Goal: Task Accomplishment & Management: Manage account settings

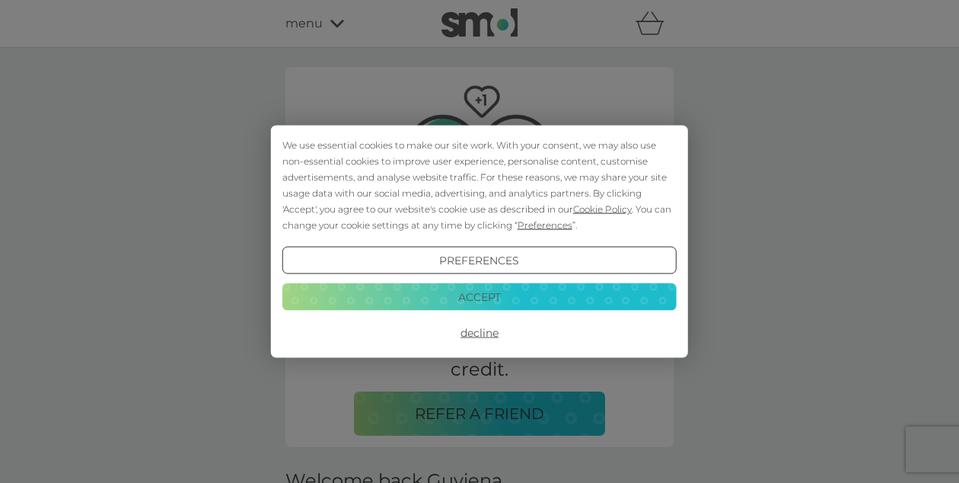
scroll to position [91, 0]
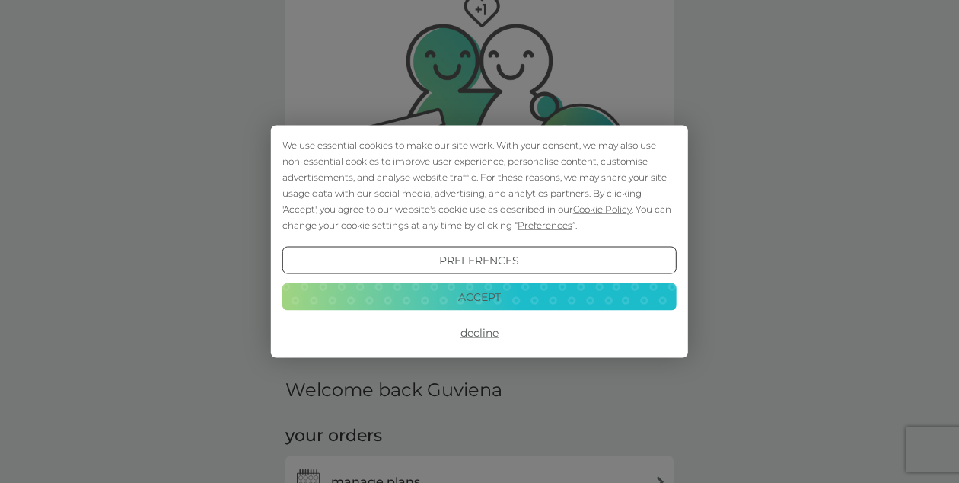
click at [472, 333] on button "Decline" at bounding box center [479, 332] width 394 height 27
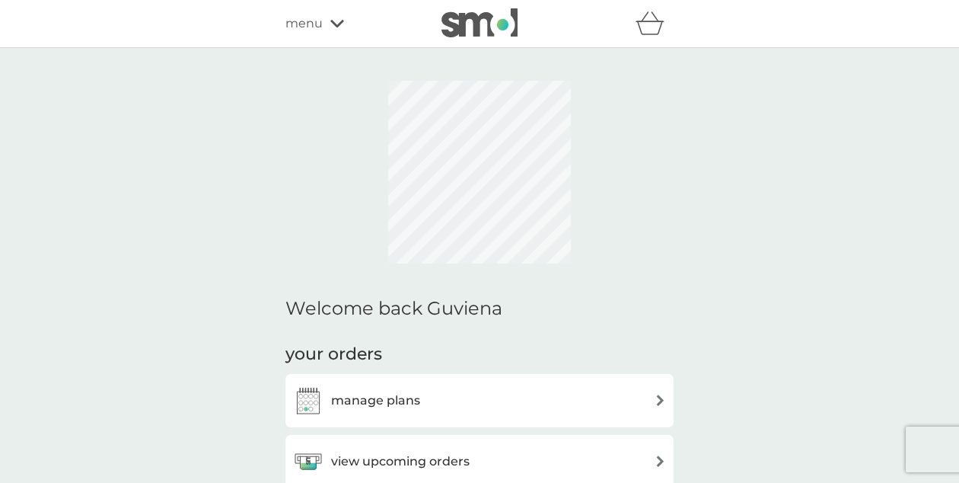
scroll to position [381, 0]
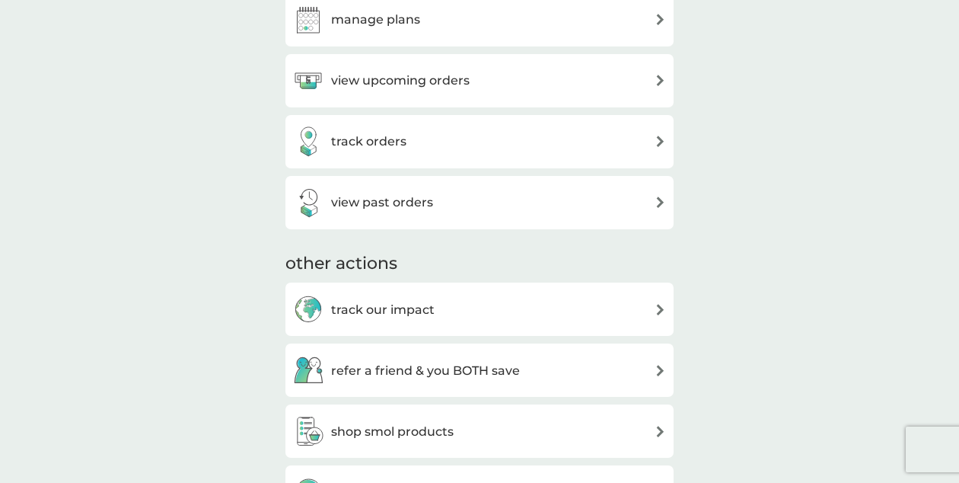
click at [499, 35] on div "manage plans" at bounding box center [479, 20] width 373 height 30
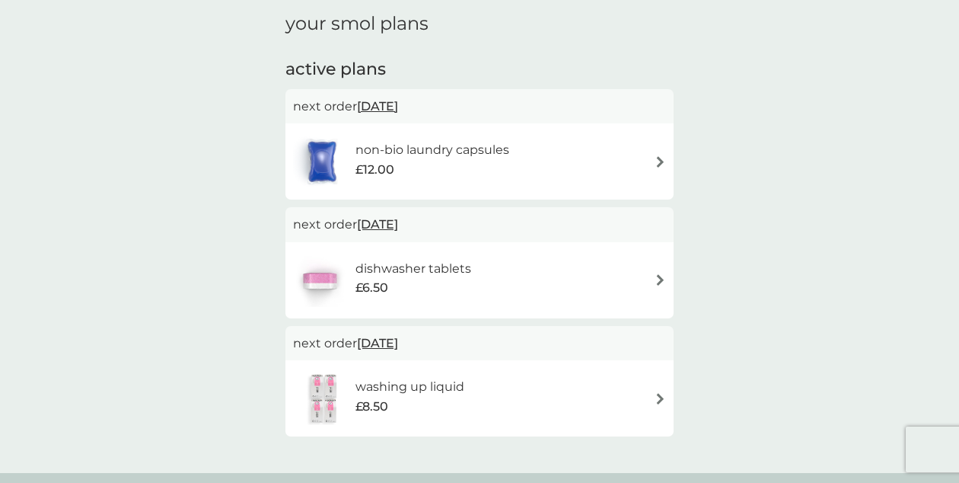
scroll to position [55, 0]
click at [490, 177] on div "£12.00" at bounding box center [433, 171] width 154 height 20
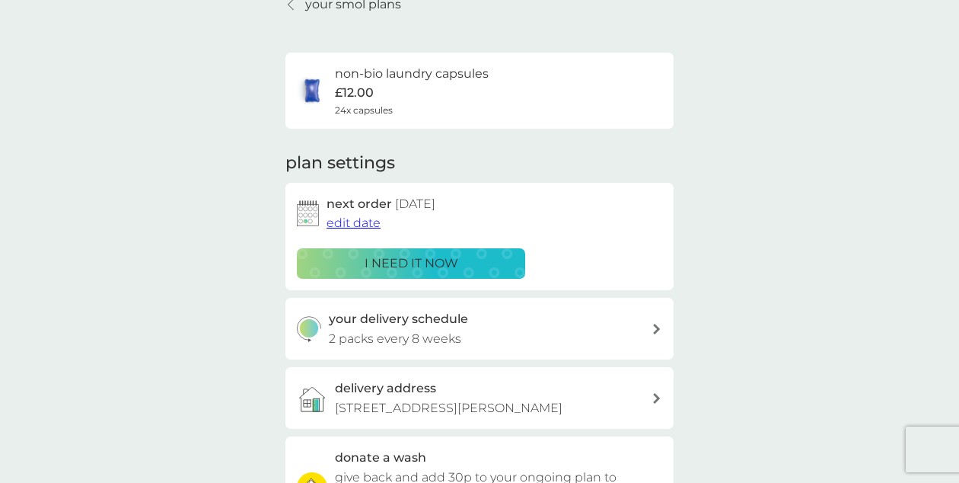
scroll to position [88, 0]
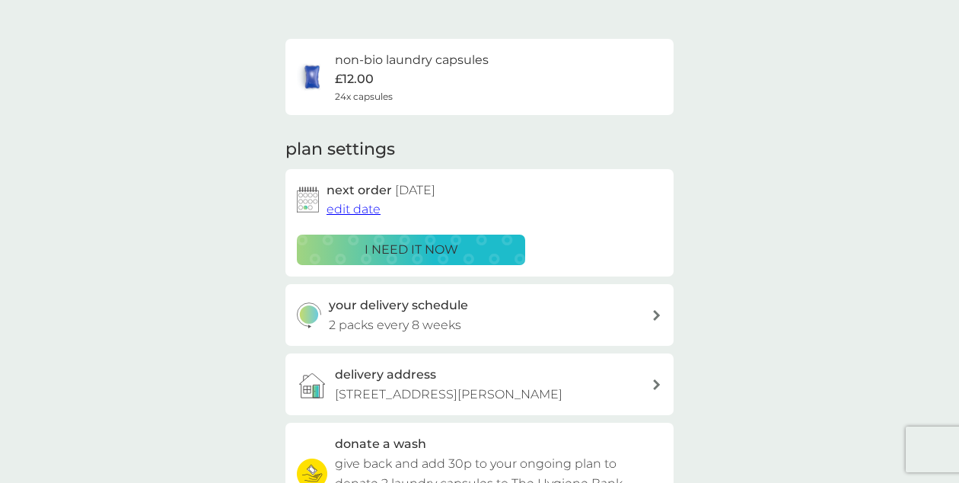
click at [459, 322] on p "2 packs every 8 weeks" at bounding box center [395, 325] width 132 height 20
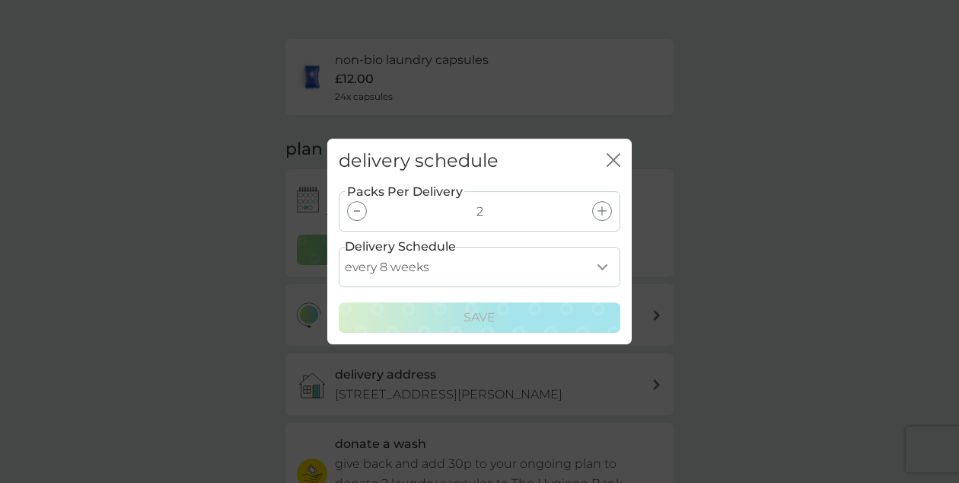
click at [361, 212] on div at bounding box center [357, 211] width 20 height 20
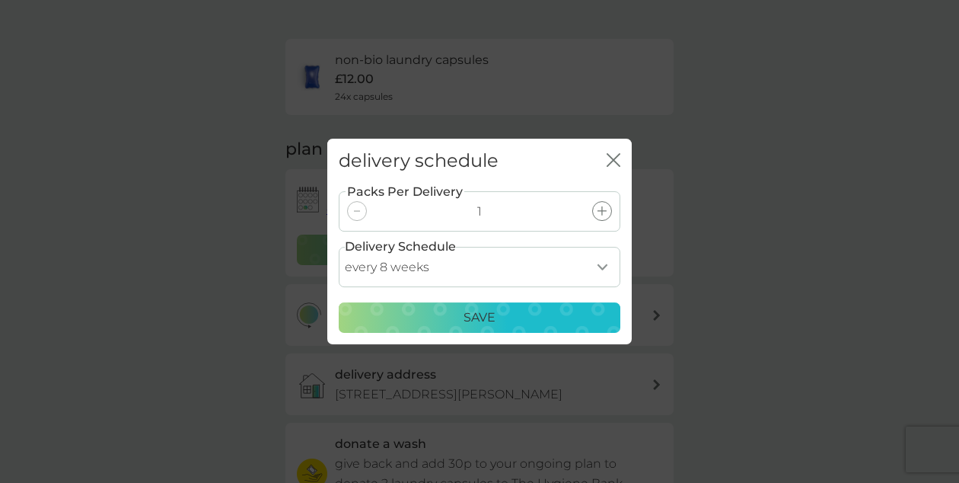
click at [444, 263] on select "every 1 week every 2 weeks every 3 weeks every 4 weeks every 5 weeks every 6 we…" at bounding box center [480, 267] width 282 height 40
select select "42"
click at [431, 324] on div "Save" at bounding box center [480, 318] width 262 height 20
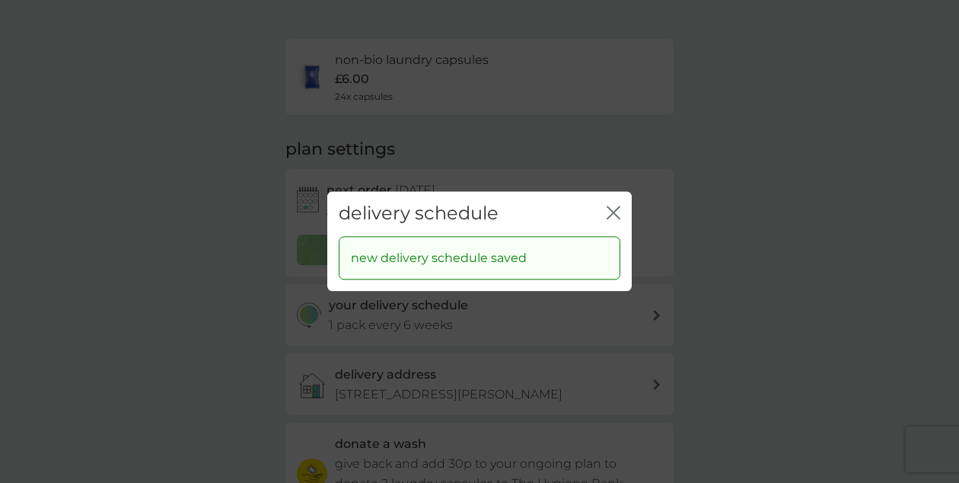
click at [612, 210] on icon "close" at bounding box center [611, 212] width 6 height 12
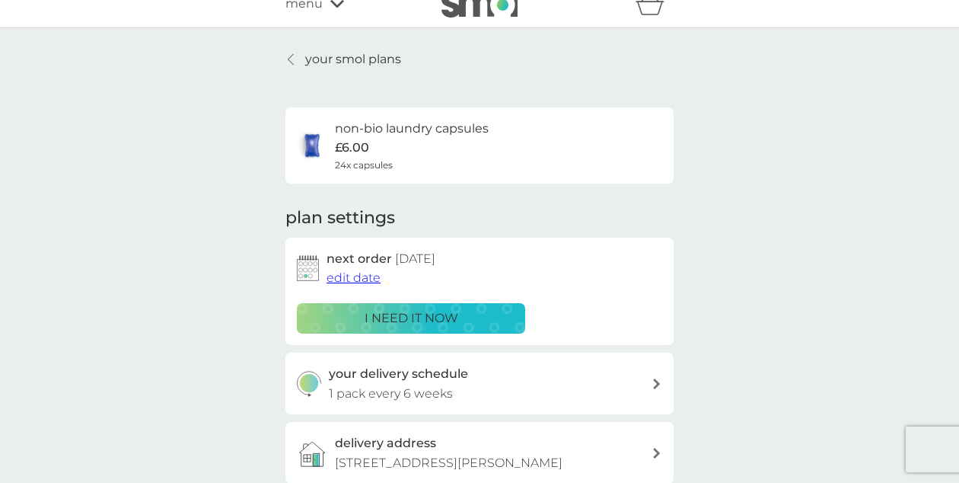
scroll to position [0, 0]
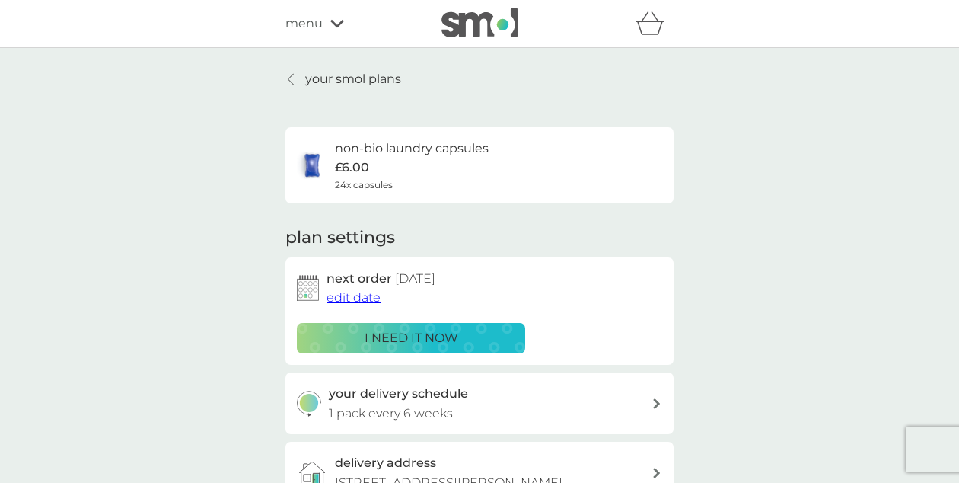
click at [367, 84] on p "your smol plans" at bounding box center [353, 79] width 96 height 20
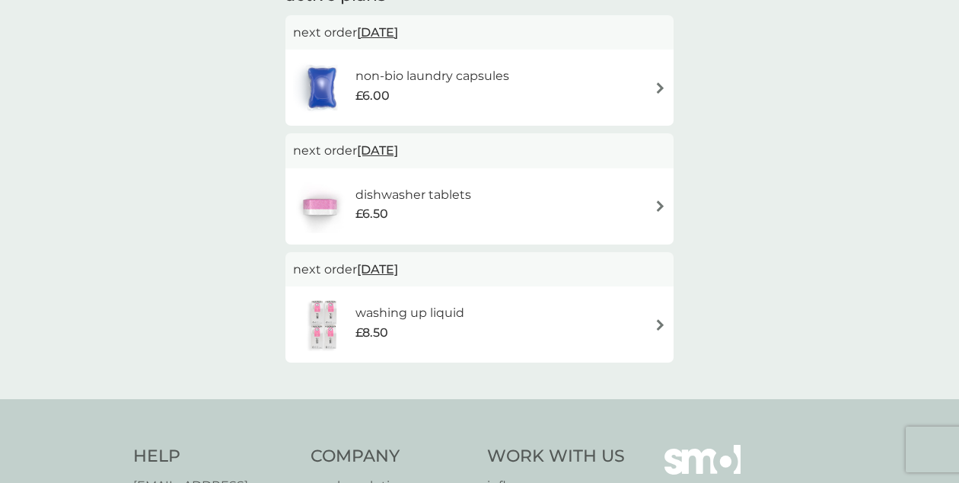
scroll to position [126, 0]
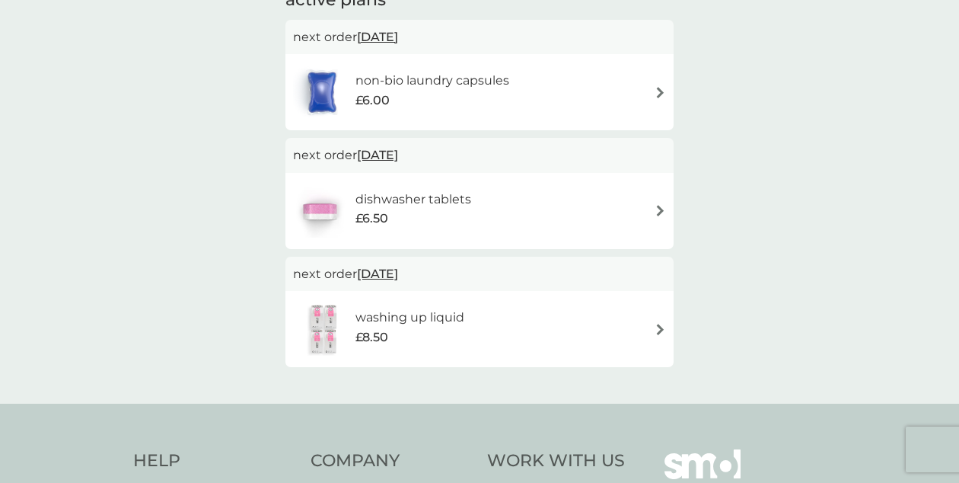
click at [398, 152] on span "[DATE]" at bounding box center [377, 155] width 41 height 30
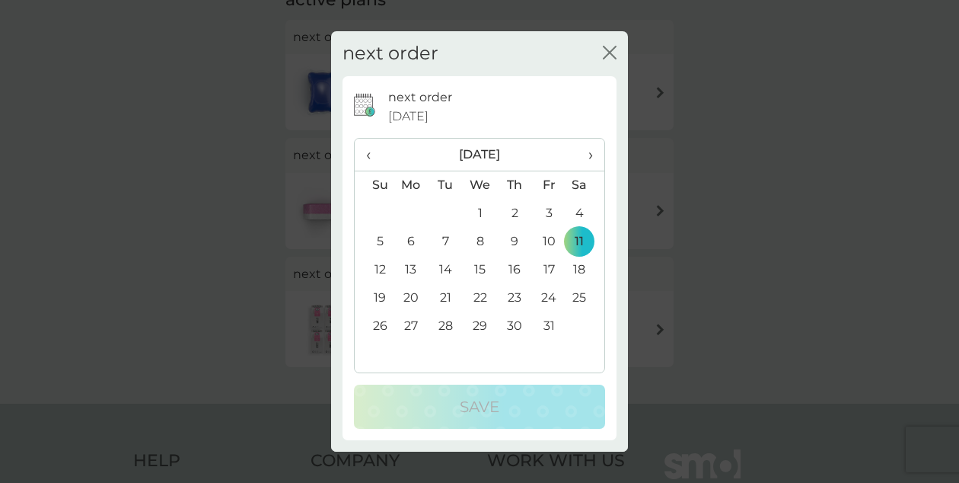
click at [549, 331] on td "31" at bounding box center [549, 326] width 34 height 28
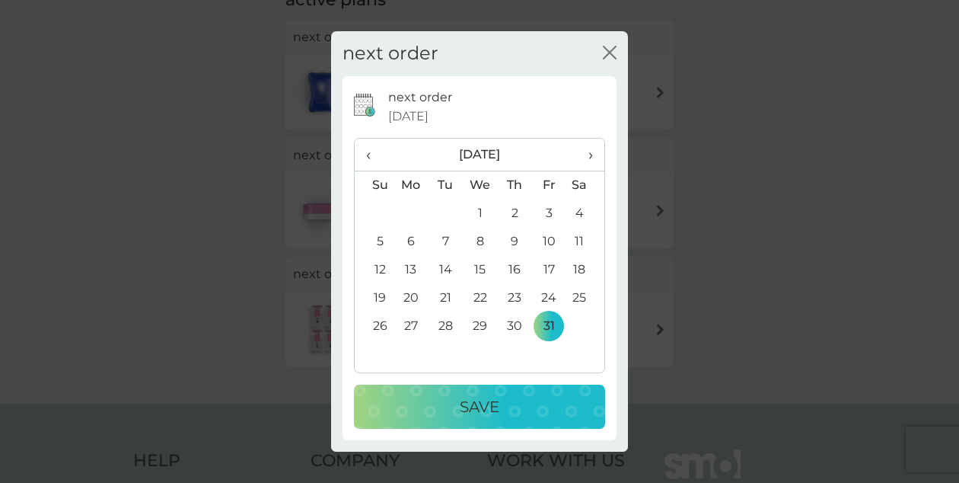
click at [519, 398] on div "Save" at bounding box center [479, 406] width 221 height 24
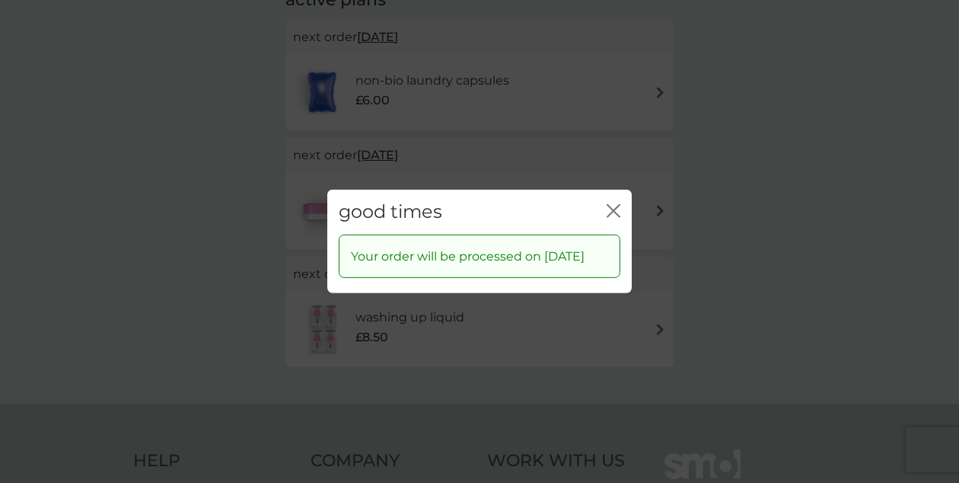
click at [611, 204] on icon "close" at bounding box center [614, 211] width 14 height 14
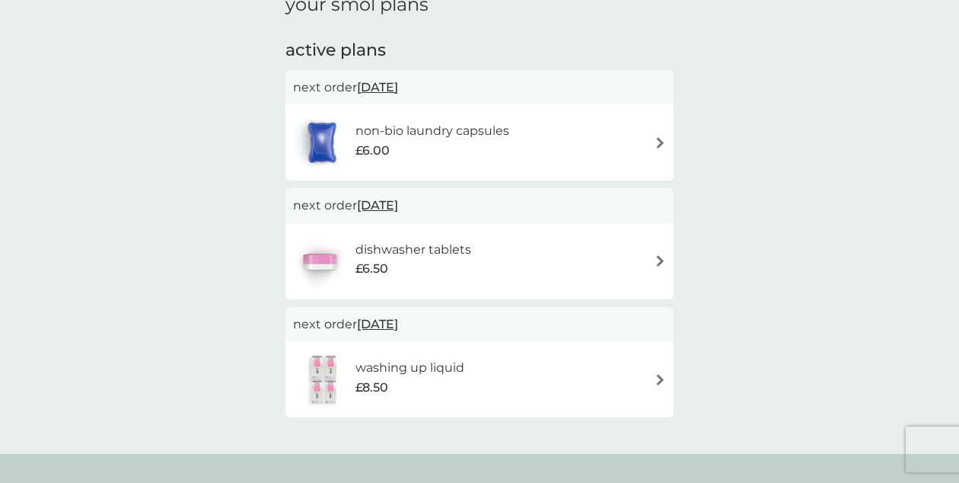
scroll to position [0, 0]
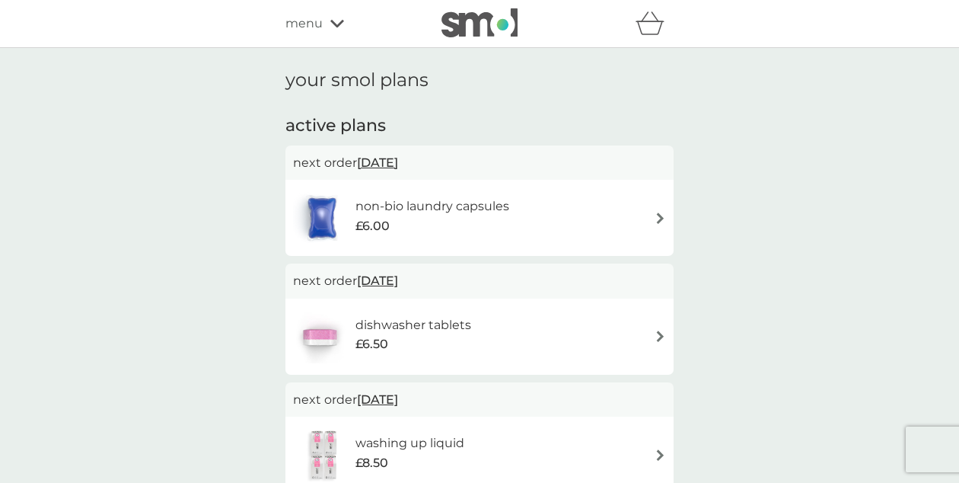
click at [321, 24] on span "menu" at bounding box center [304, 24] width 37 height 20
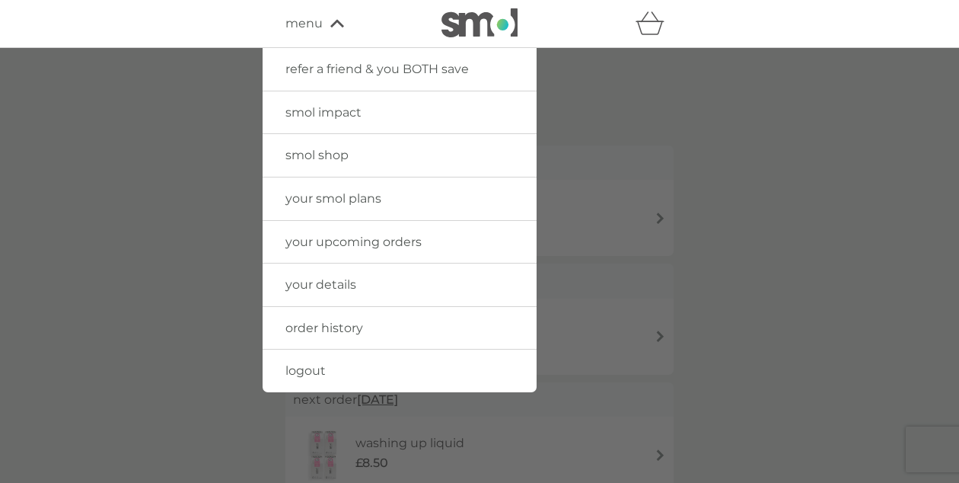
click at [195, 128] on div at bounding box center [479, 289] width 959 height 483
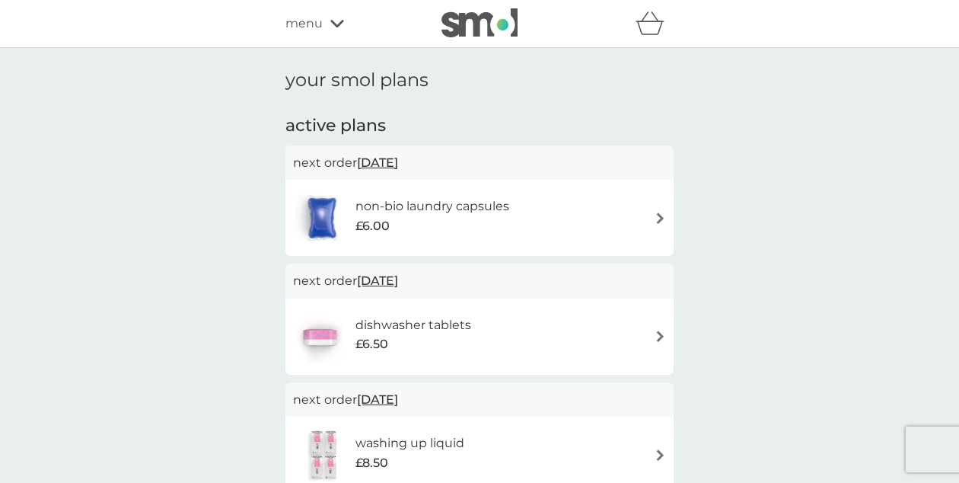
click at [334, 37] on div "refer a friend & you BOTH save smol impact smol shop your smol plans your upcom…" at bounding box center [480, 23] width 388 height 30
click at [334, 27] on icon at bounding box center [337, 23] width 14 height 9
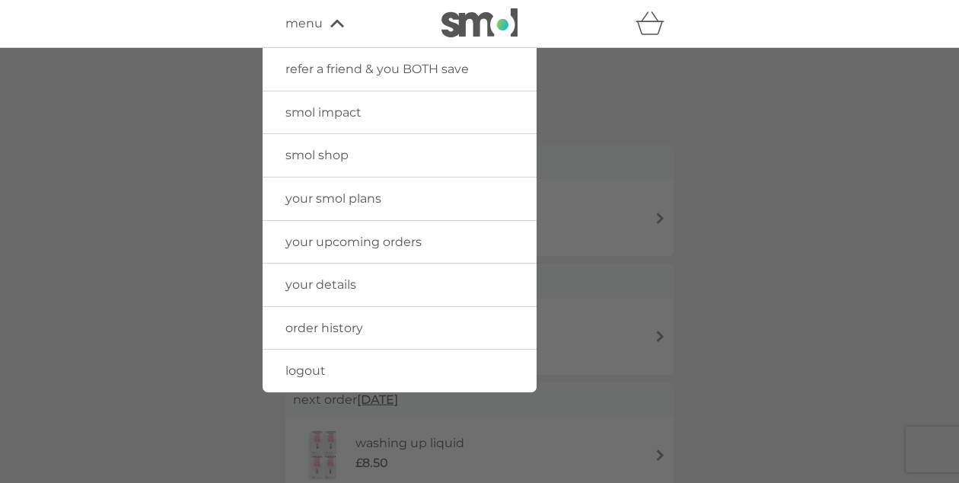
click at [328, 199] on span "your smol plans" at bounding box center [334, 198] width 96 height 14
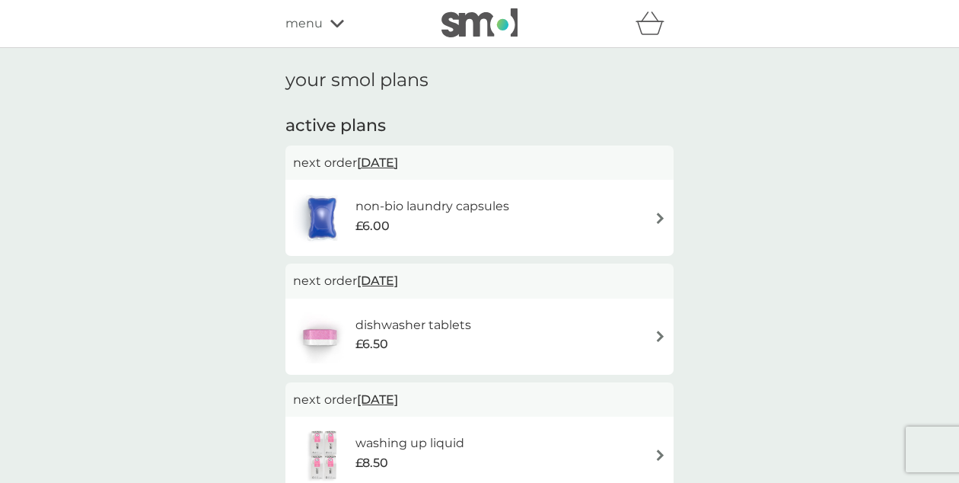
click at [330, 19] on icon at bounding box center [337, 23] width 14 height 9
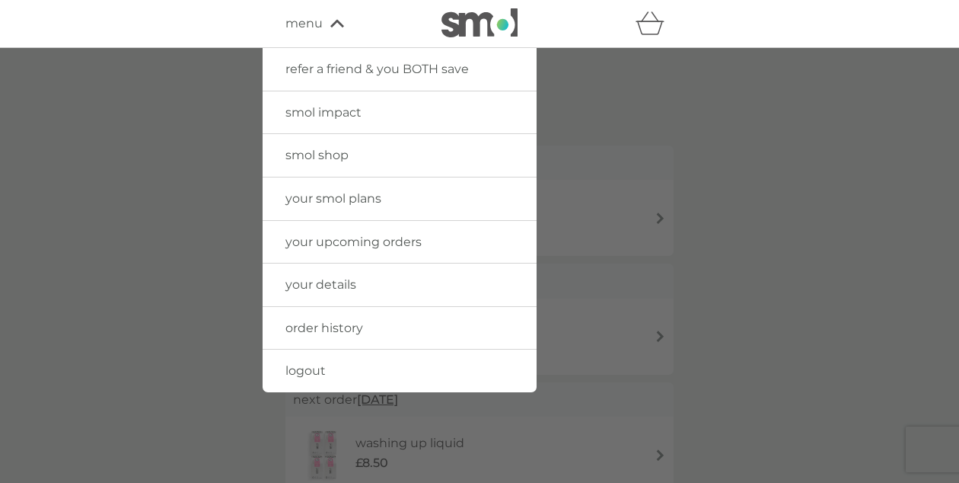
click at [304, 288] on span "your details" at bounding box center [321, 284] width 71 height 14
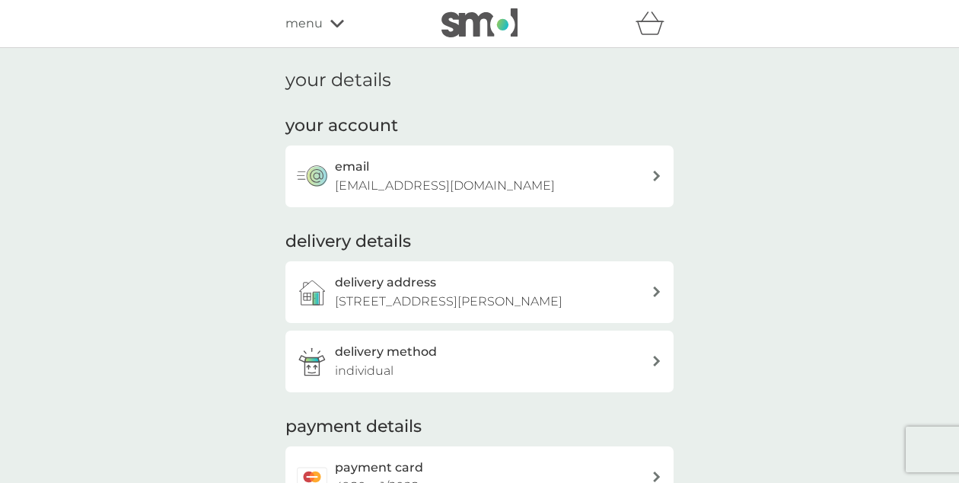
click at [402, 155] on div "email [EMAIL_ADDRESS][DOMAIN_NAME]" at bounding box center [480, 176] width 388 height 62
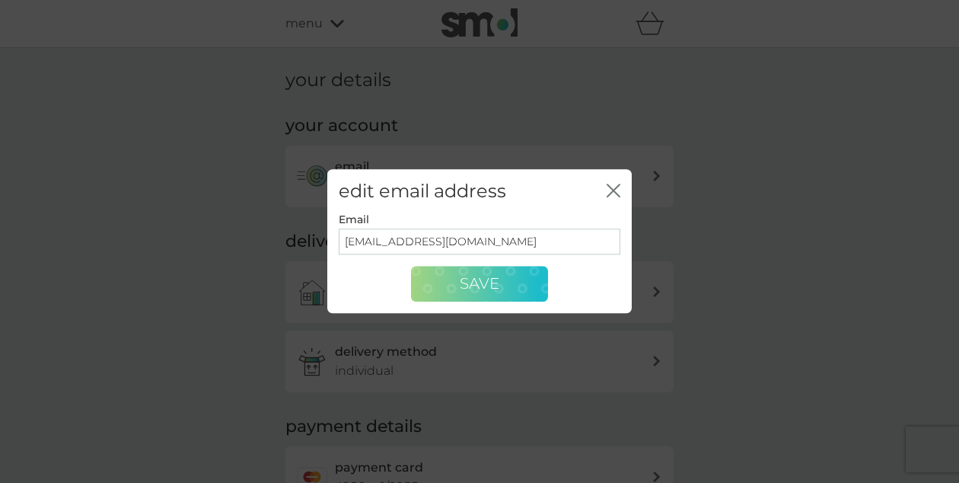
click at [433, 291] on button "Save" at bounding box center [479, 284] width 137 height 37
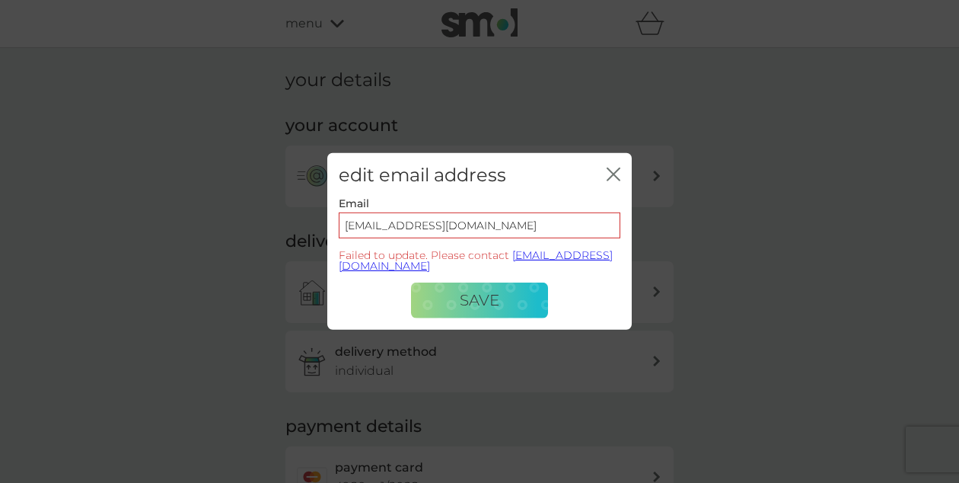
click at [615, 174] on icon "close" at bounding box center [614, 174] width 14 height 14
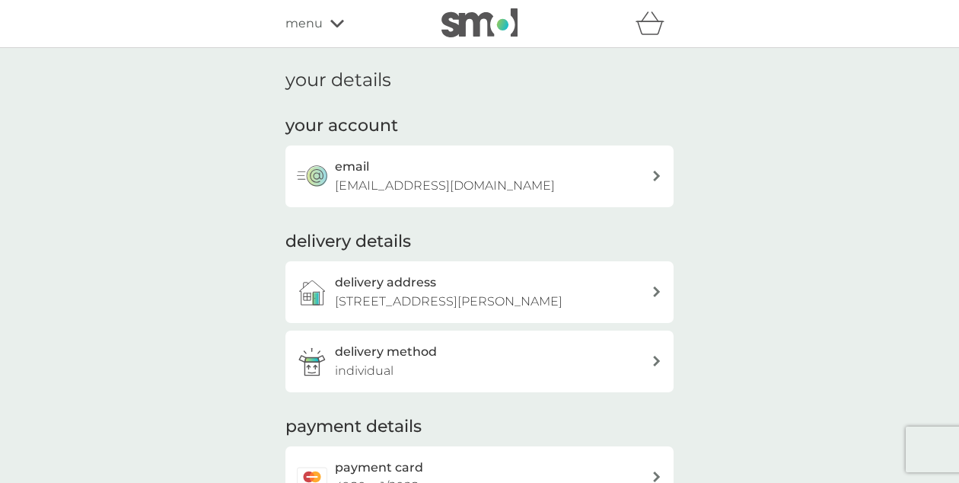
click at [330, 22] on icon at bounding box center [337, 23] width 14 height 9
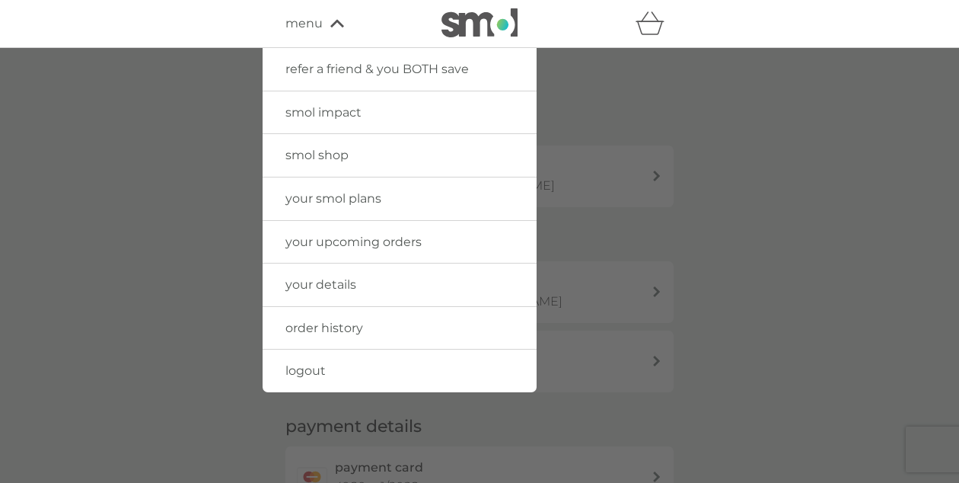
click at [310, 330] on span "order history" at bounding box center [325, 328] width 78 height 14
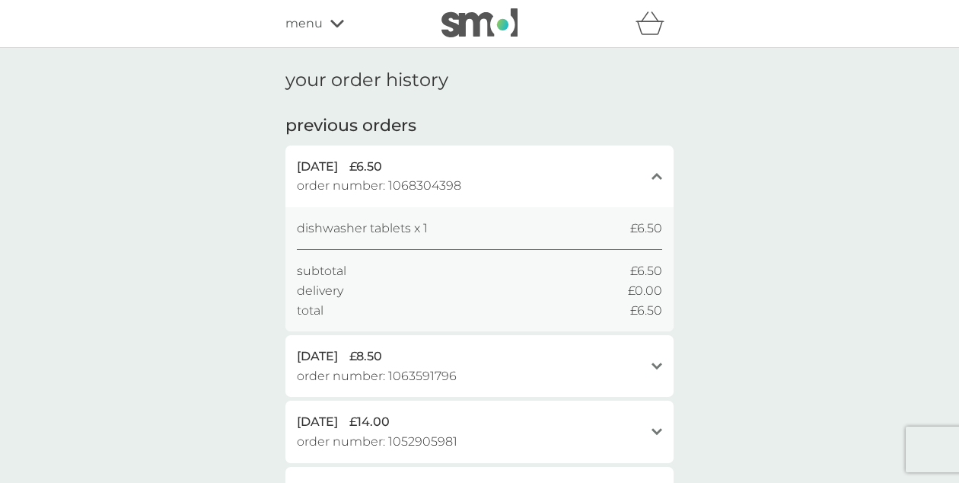
click at [337, 22] on icon at bounding box center [337, 23] width 14 height 9
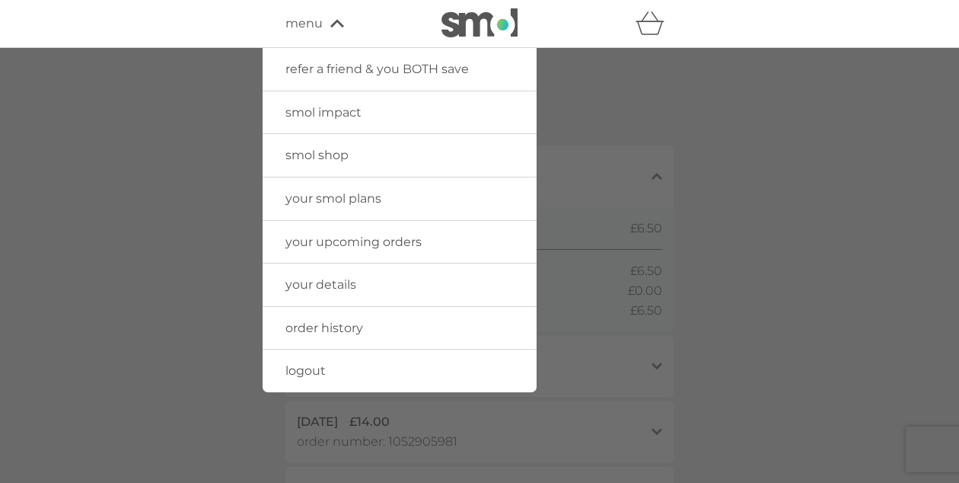
click at [306, 283] on span "your details" at bounding box center [321, 284] width 71 height 14
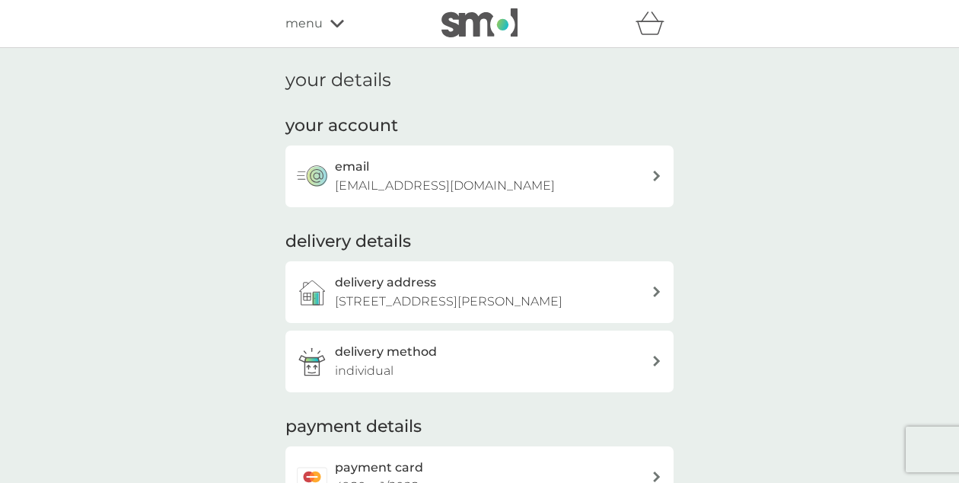
click at [337, 27] on icon at bounding box center [337, 23] width 14 height 9
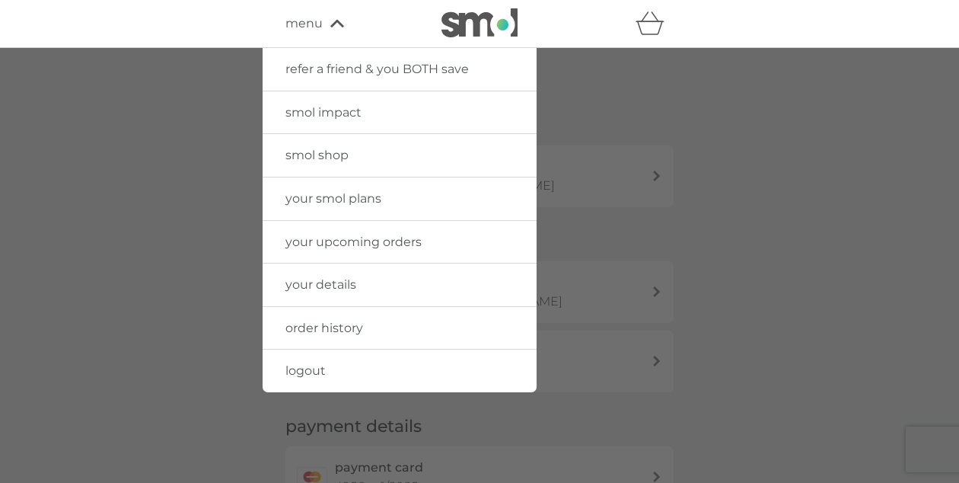
click at [314, 367] on span "logout" at bounding box center [306, 370] width 40 height 14
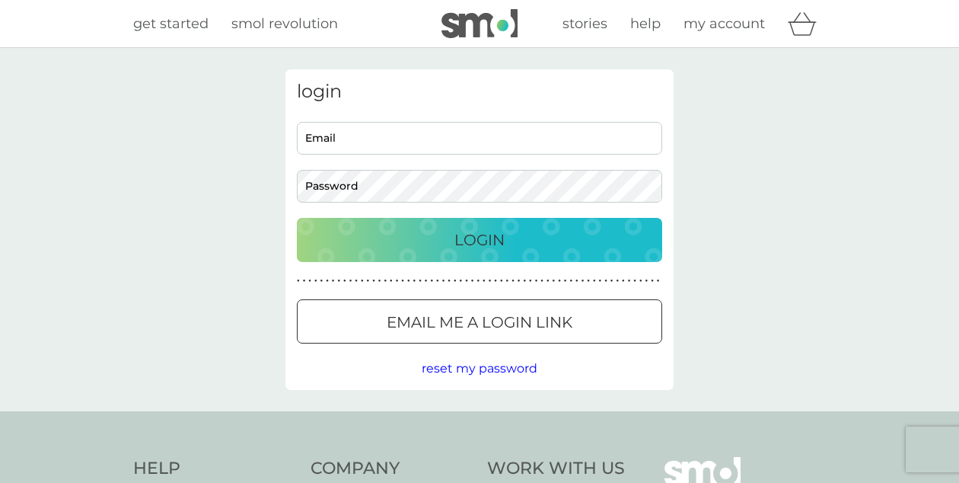
click at [514, 249] on div "Login" at bounding box center [479, 240] width 335 height 24
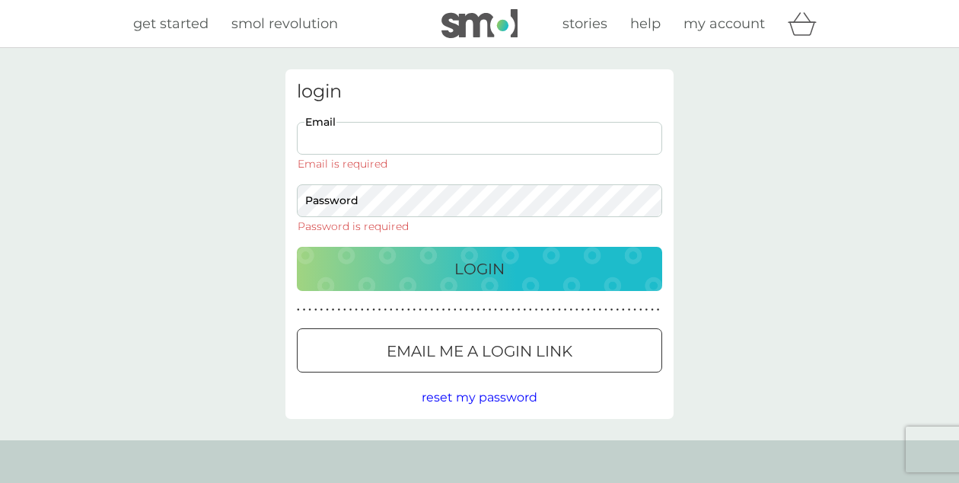
click at [505, 146] on input "Email" at bounding box center [479, 138] width 365 height 33
type input "[EMAIL_ADDRESS][DOMAIN_NAME]"
